Goal: Browse casually

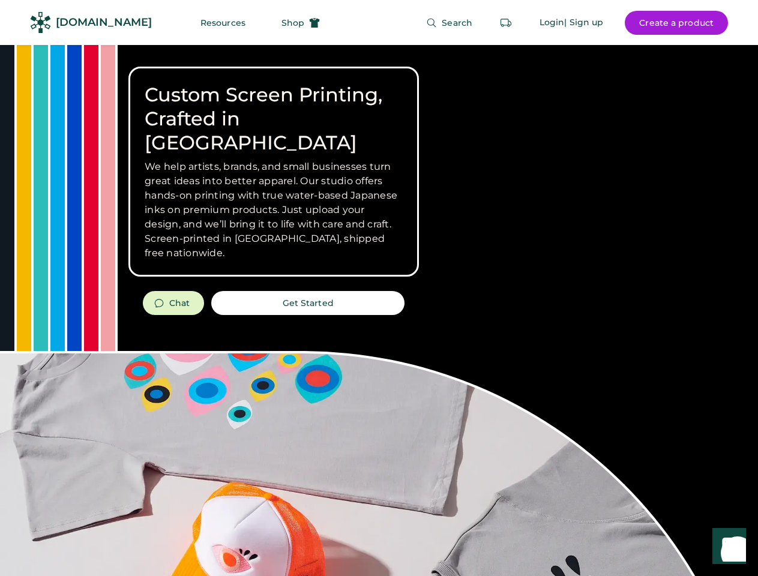
click at [379, 288] on div "Custom Screen Printing, Crafted in [GEOGRAPHIC_DATA] We help artists, brands, a…" at bounding box center [379, 426] width 758 height 762
click at [379, 310] on div "Custom Screen Printing, Crafted in [GEOGRAPHIC_DATA] We help artists, brands, a…" at bounding box center [379, 426] width 758 height 762
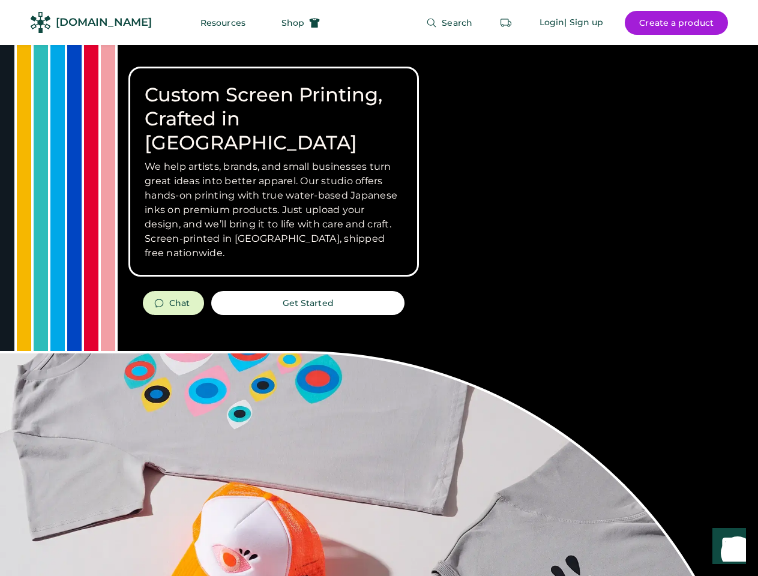
click at [379, 310] on div "Custom Screen Printing, Crafted in [GEOGRAPHIC_DATA] We help artists, brands, a…" at bounding box center [379, 426] width 758 height 762
click at [274, 172] on h3 "We help artists, brands, and small businesses turn great ideas into better appa…" at bounding box center [274, 210] width 258 height 101
click at [274, 160] on h3 "We help artists, brands, and small businesses turn great ideas into better appa…" at bounding box center [274, 210] width 258 height 101
click at [274, 107] on h1 "Custom Screen Printing, Crafted in [GEOGRAPHIC_DATA]" at bounding box center [274, 119] width 258 height 72
